Goal: Navigation & Orientation: Understand site structure

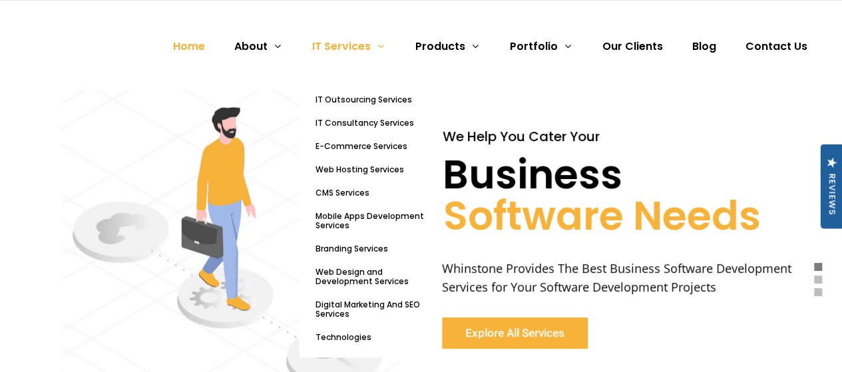
scroll to position [100, 0]
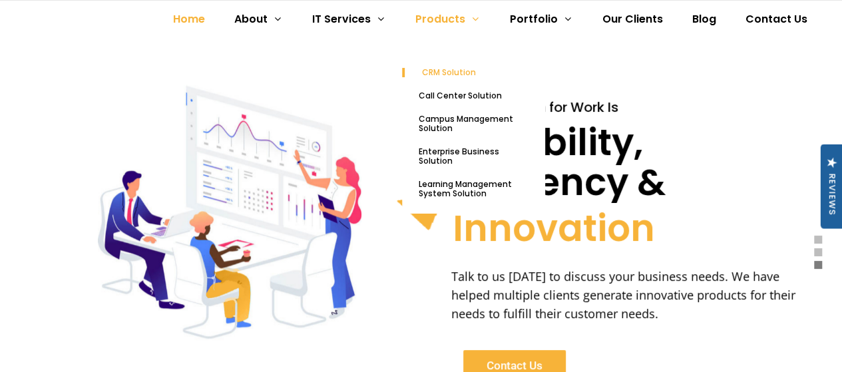
click at [456, 73] on span "CRM Solution" at bounding box center [449, 72] width 54 height 11
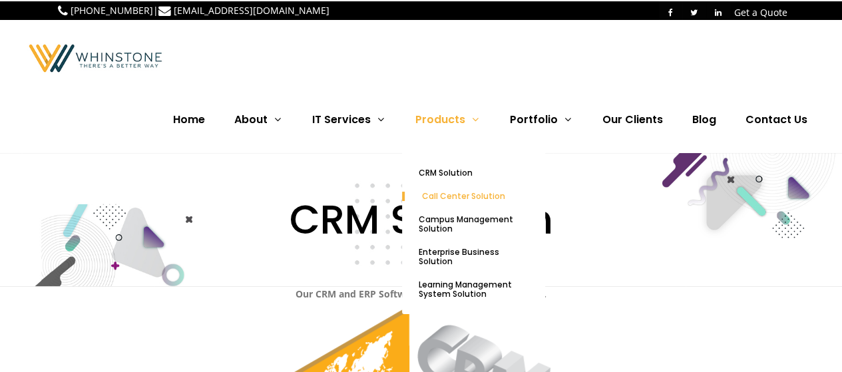
click at [468, 196] on span "Call Center Solution" at bounding box center [463, 195] width 83 height 11
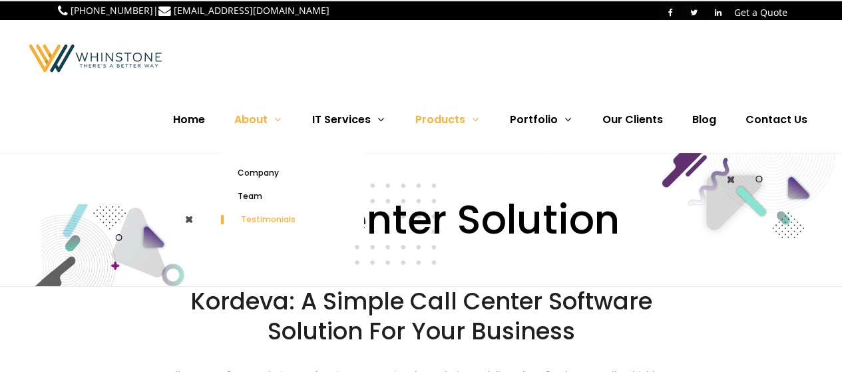
click at [271, 215] on span "Testimonials" at bounding box center [268, 219] width 55 height 11
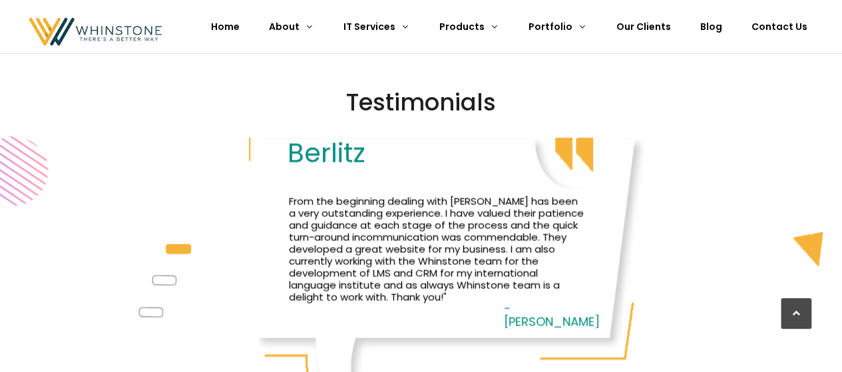
scroll to position [1334, 0]
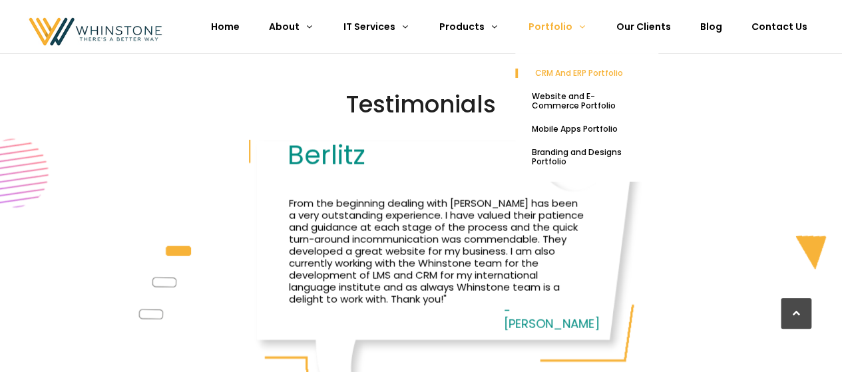
click at [579, 71] on span "CRM And ERP Portfolio" at bounding box center [579, 72] width 88 height 11
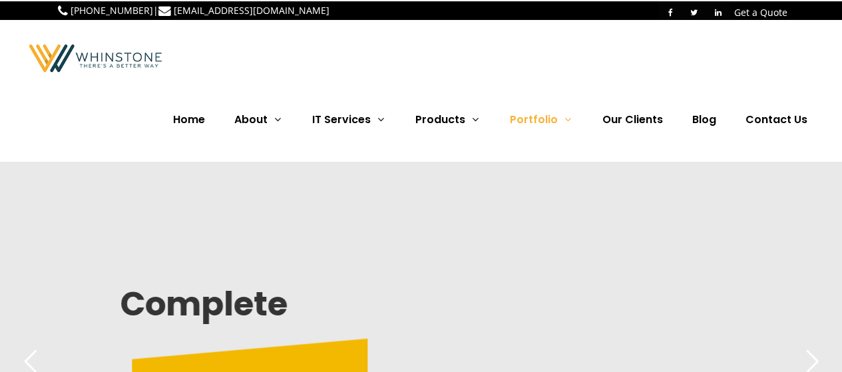
scroll to position [178, 0]
